Goal: Use online tool/utility: Use online tool/utility

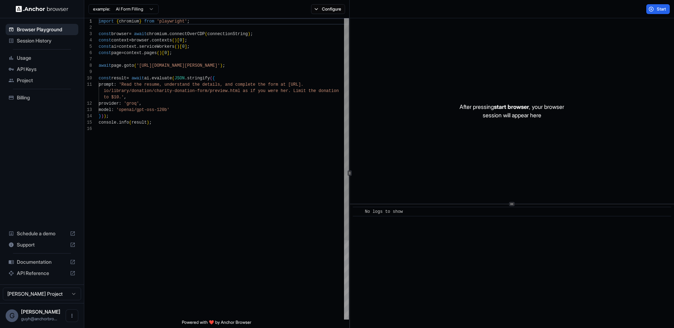
scroll to position [63, 0]
drag, startPoint x: 336, startPoint y: 1, endPoint x: 332, endPoint y: 6, distance: 6.3
click at [335, 2] on div "example: AI Form Filling Configure" at bounding box center [216, 9] width 265 height 18
click at [331, 7] on button "Configure" at bounding box center [328, 9] width 34 height 10
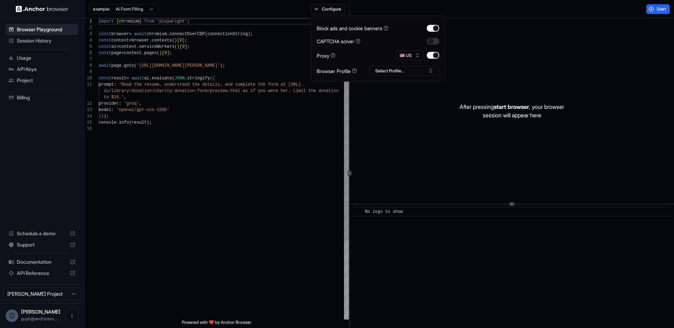
type textarea "**********"
click at [156, 142] on div "import { chromium } from 'playwright' ; const browser = await chromium . connec…" at bounding box center [224, 222] width 250 height 409
